Goal: Register for event/course

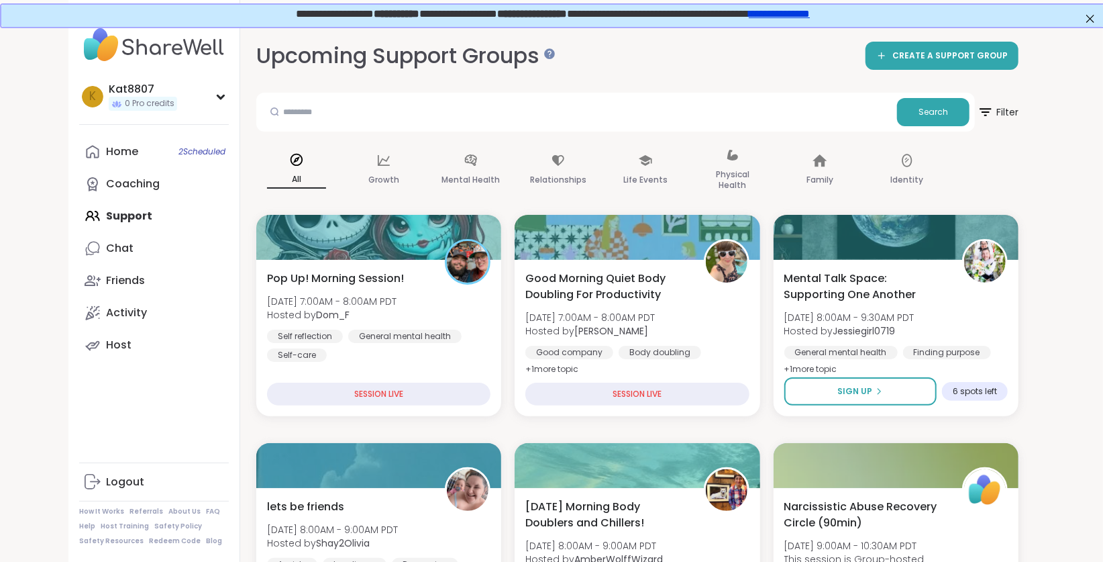
click at [145, 144] on link "Home 2 Scheduled" at bounding box center [154, 152] width 150 height 32
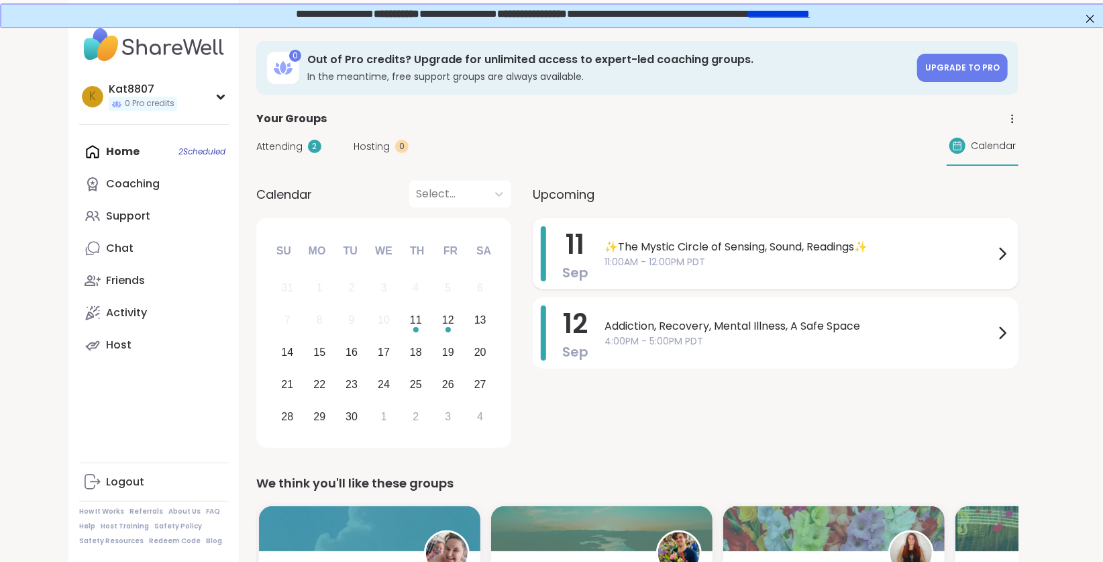
click at [802, 241] on span "✨The Mystic Circle of Sensing, Sound, Readings✨" at bounding box center [800, 247] width 390 height 16
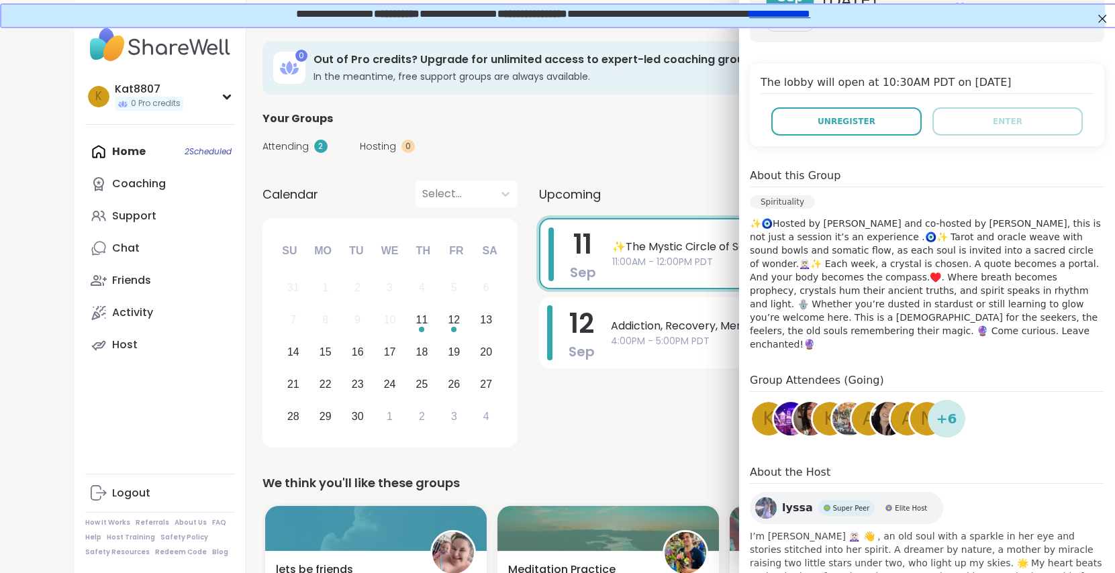
scroll to position [272, 0]
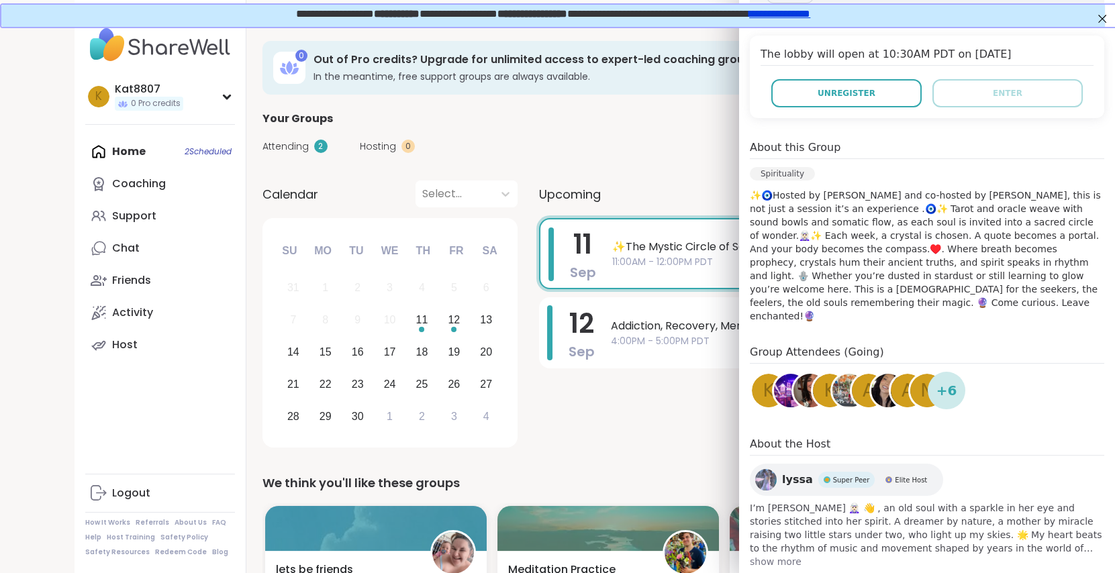
click at [941, 380] on span "+ 6" at bounding box center [946, 390] width 21 height 20
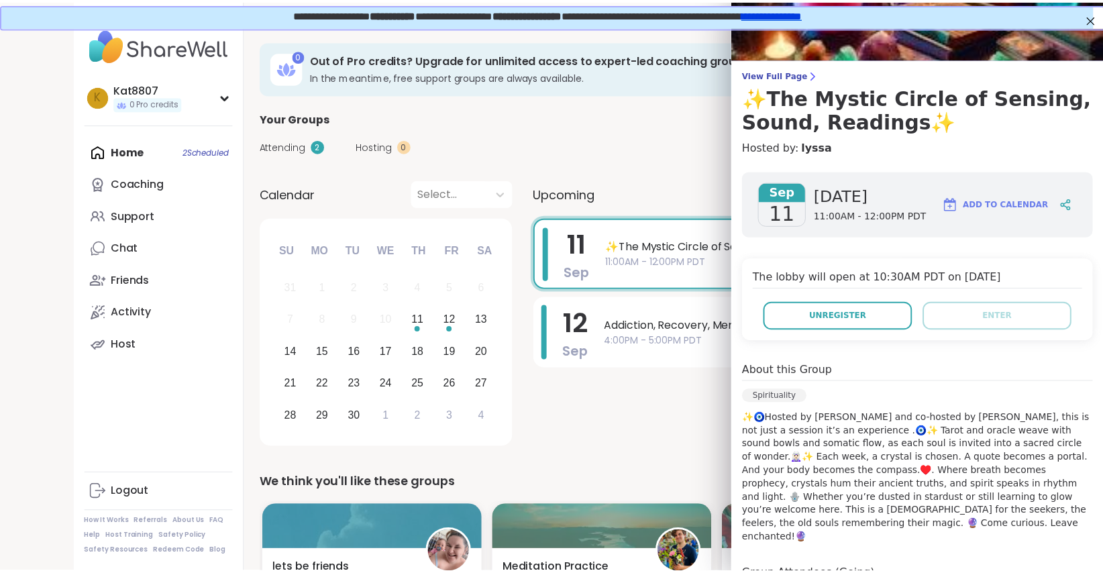
scroll to position [0, 0]
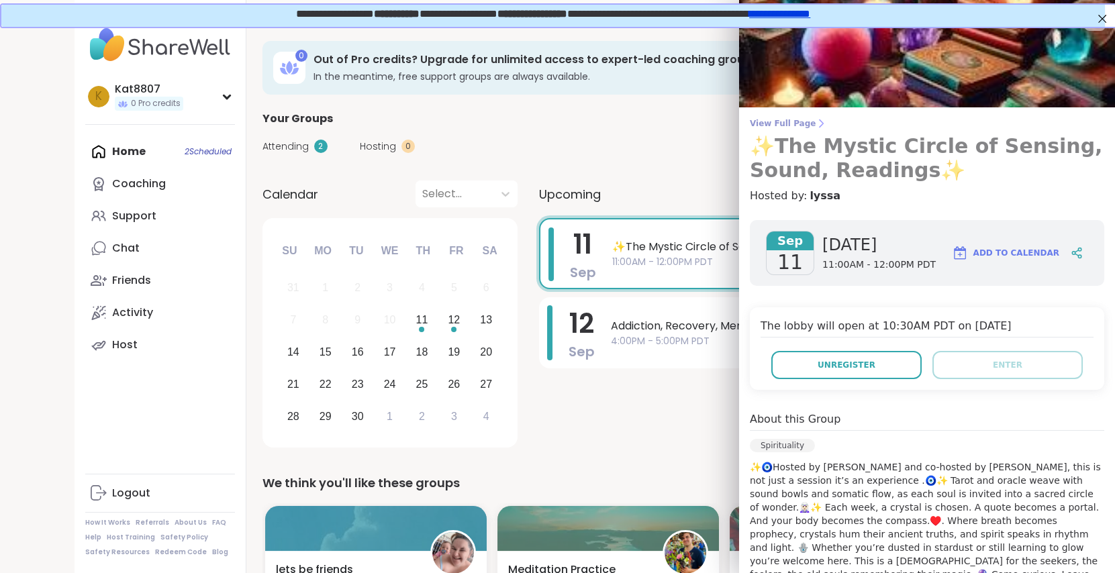
click at [774, 121] on span "View Full Page" at bounding box center [927, 123] width 354 height 11
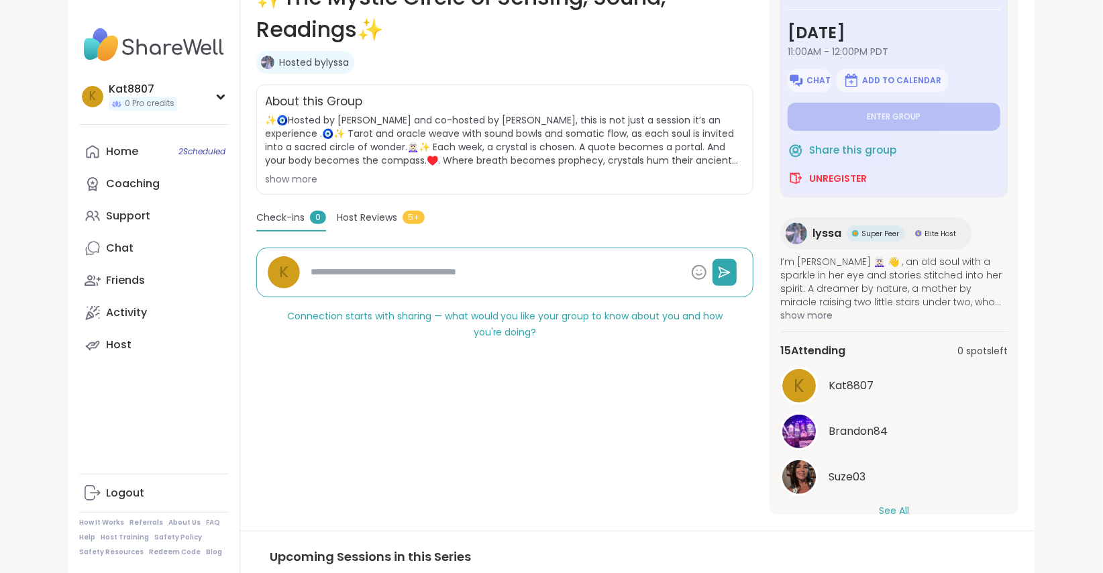
scroll to position [23, 0]
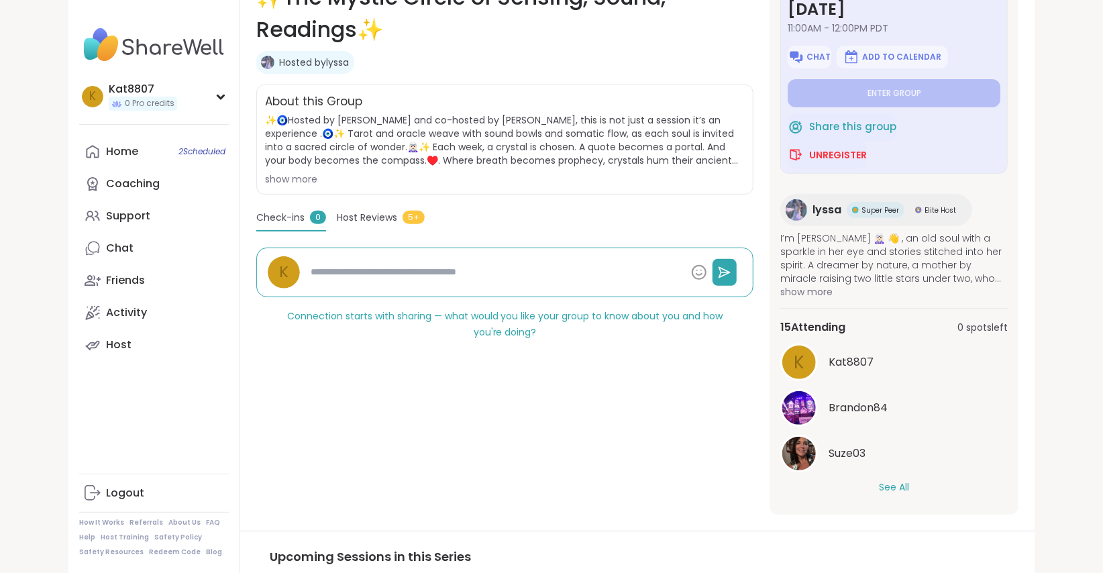
click at [886, 482] on button "See All" at bounding box center [894, 487] width 30 height 14
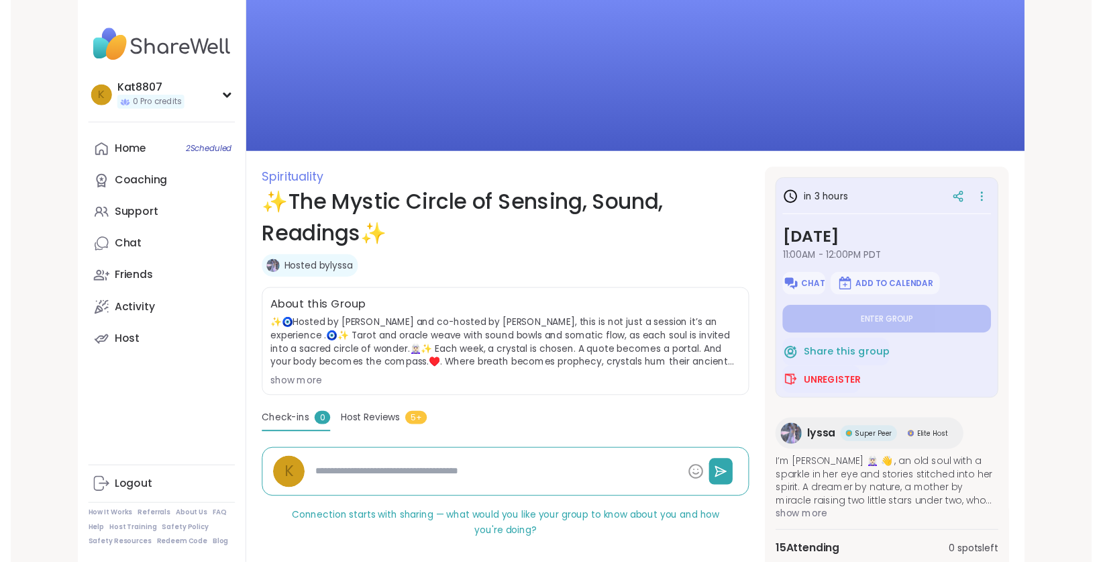
scroll to position [0, 0]
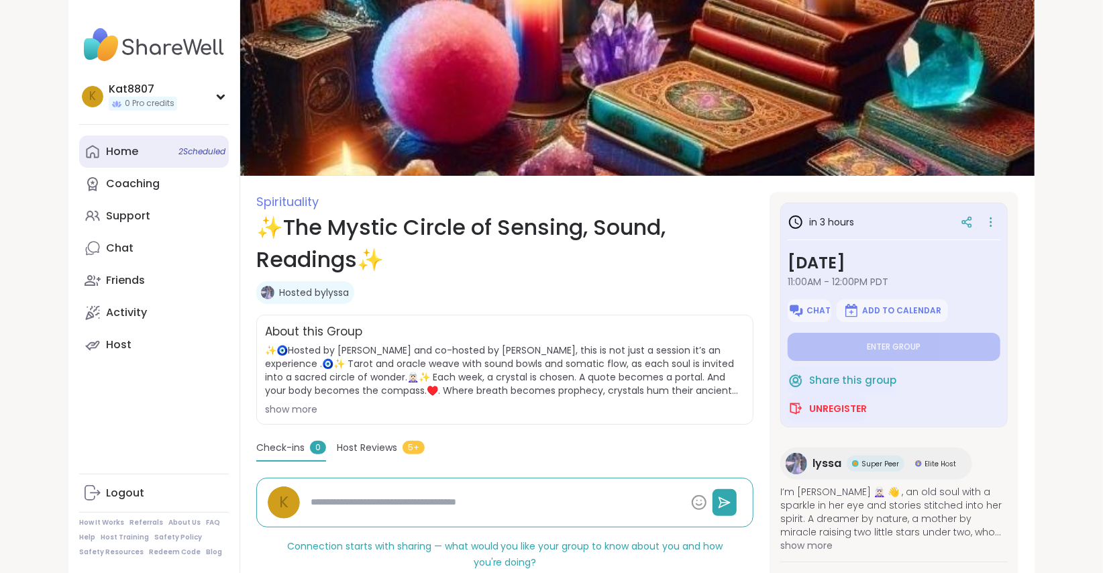
click at [127, 146] on div "Home 2 Scheduled" at bounding box center [122, 151] width 32 height 15
type textarea "*"
